Goal: Task Accomplishment & Management: Manage account settings

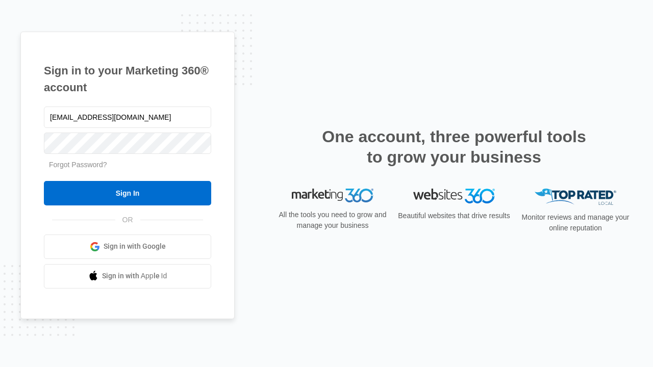
type input "dankie614@gmail.com"
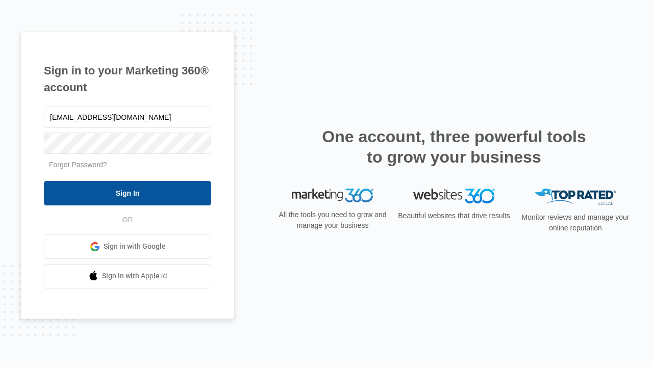
click at [128, 193] on input "Sign In" at bounding box center [127, 193] width 167 height 24
